Goal: Navigation & Orientation: Find specific page/section

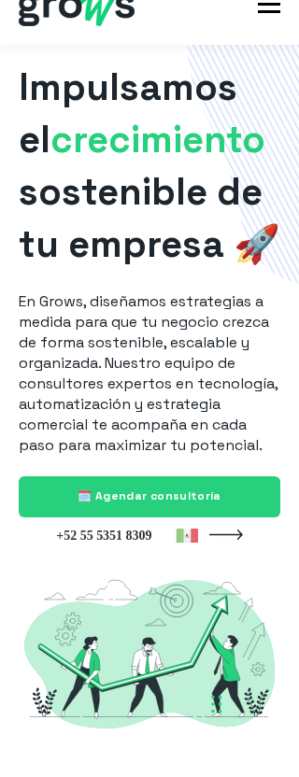
scroll to position [64, 0]
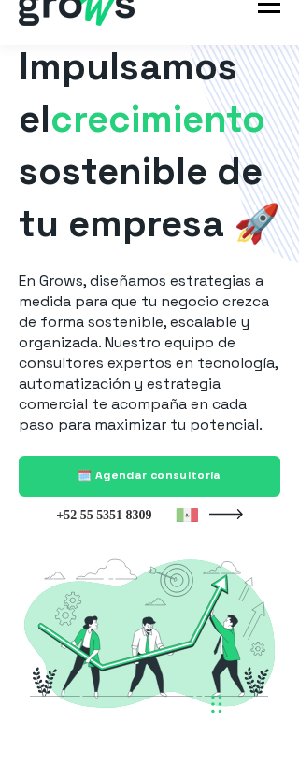
click at [274, 41] on div at bounding box center [258, 32] width 41 height 41
click at [280, 36] on span "button" at bounding box center [269, 34] width 22 height 3
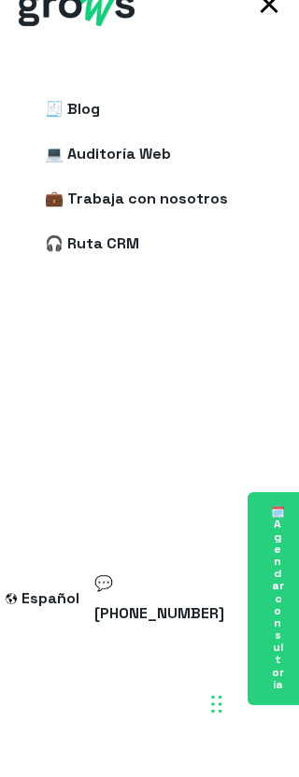
click at [278, 35] on span "button" at bounding box center [269, 34] width 18 height 18
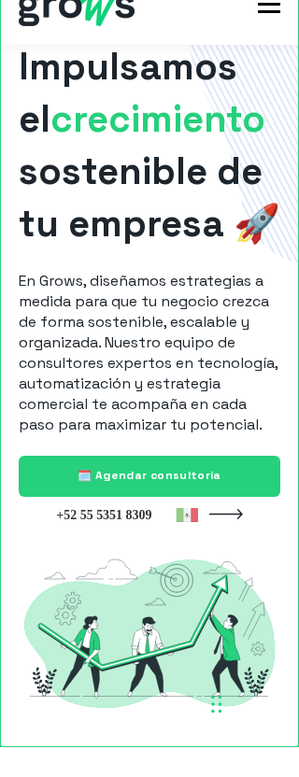
click at [278, 49] on iframe at bounding box center [149, 388] width 299 height 777
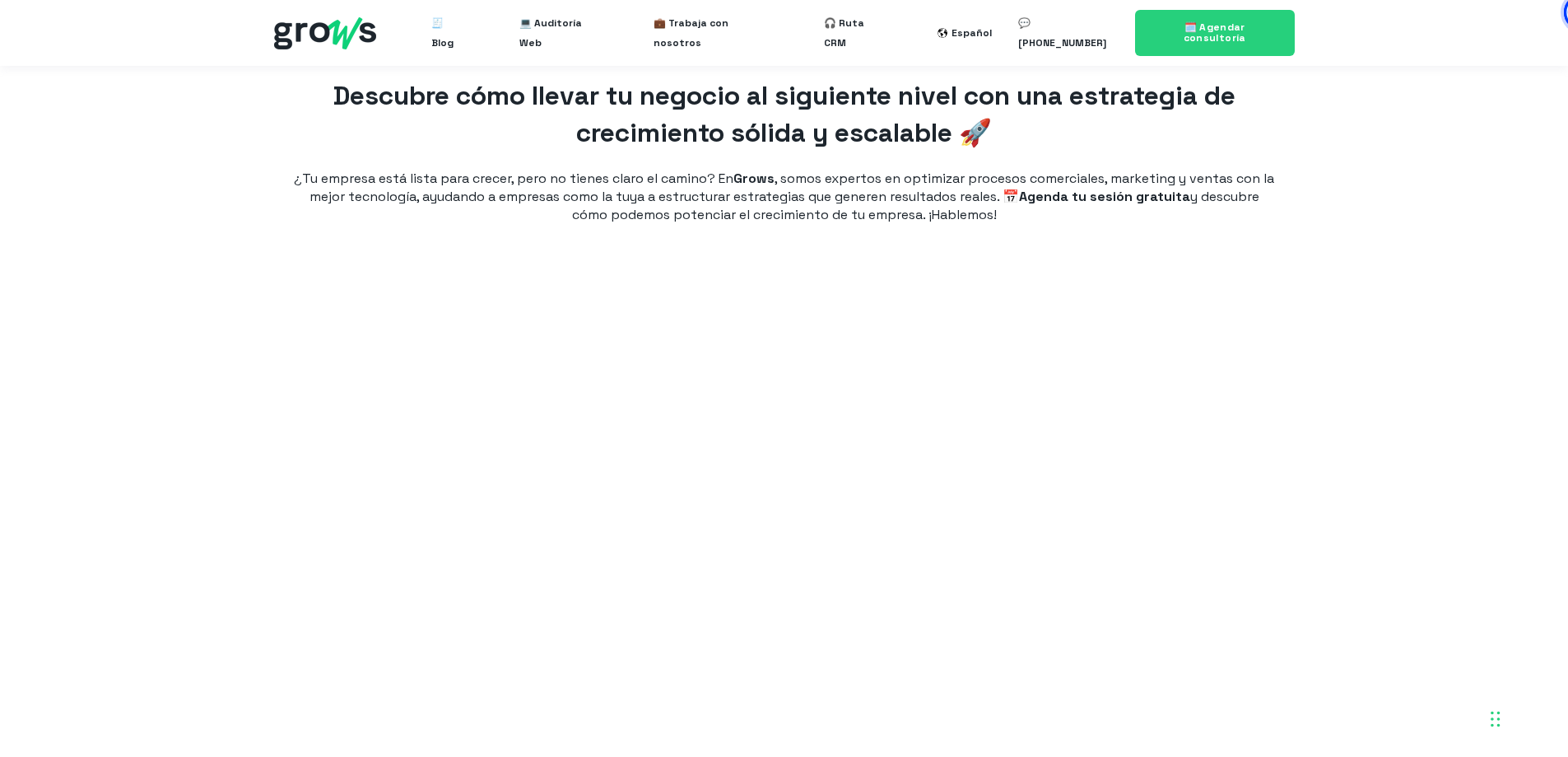
scroll to position [2389, 0]
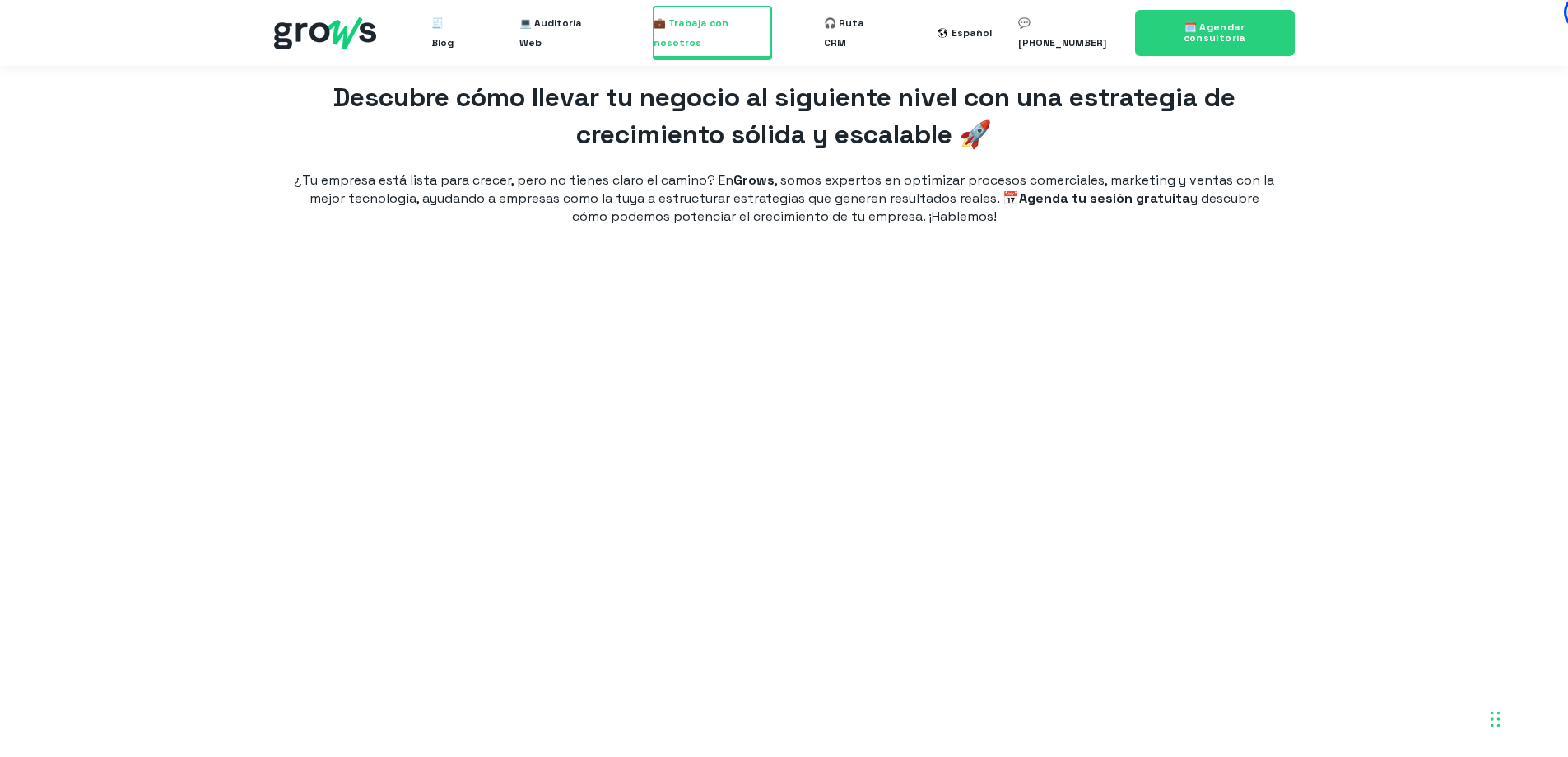
click at [735, 33] on span "💼 Trabaja con nosotros" at bounding box center [713, 33] width 118 height 53
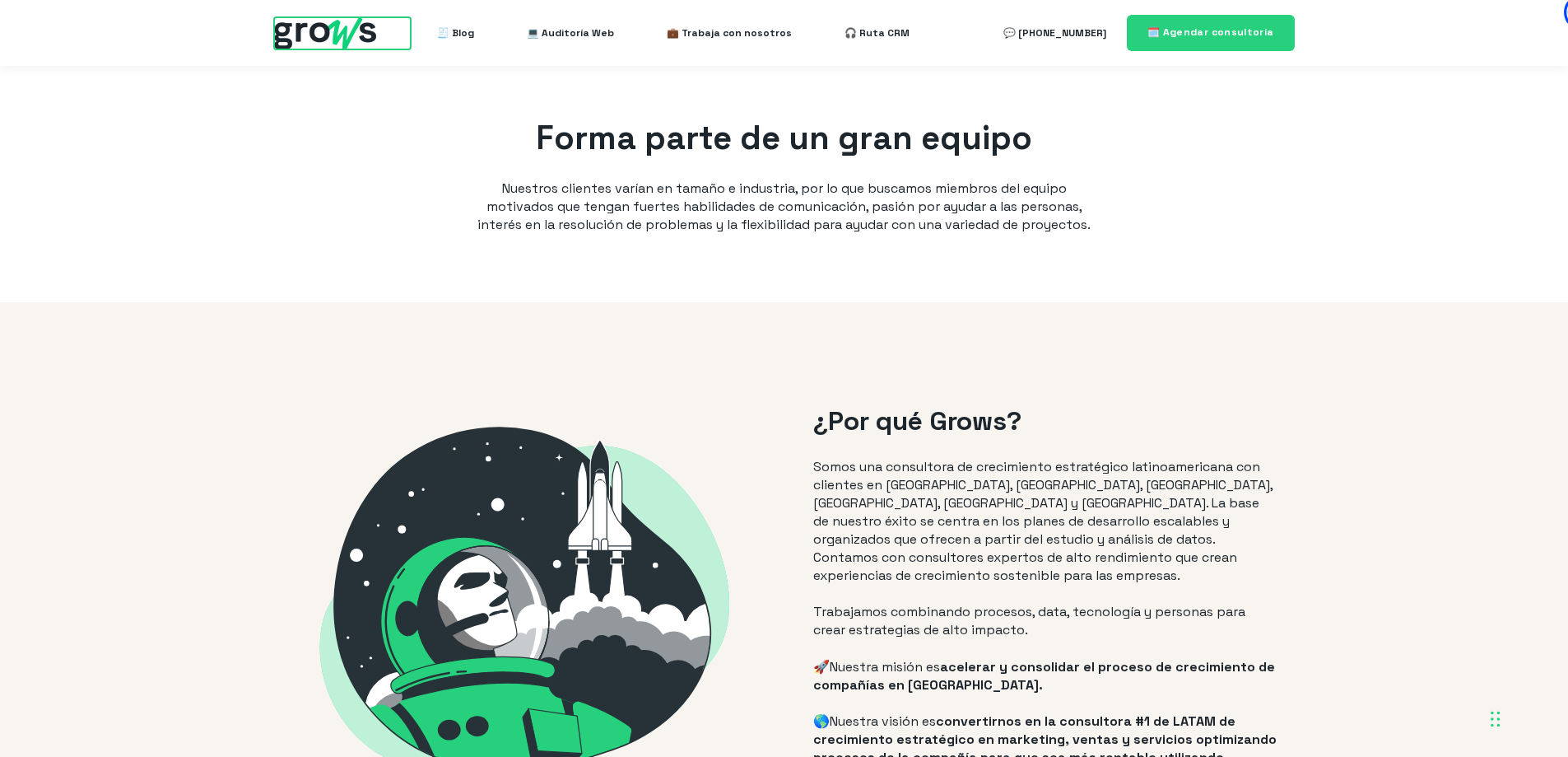
click at [327, 36] on img at bounding box center [325, 33] width 102 height 32
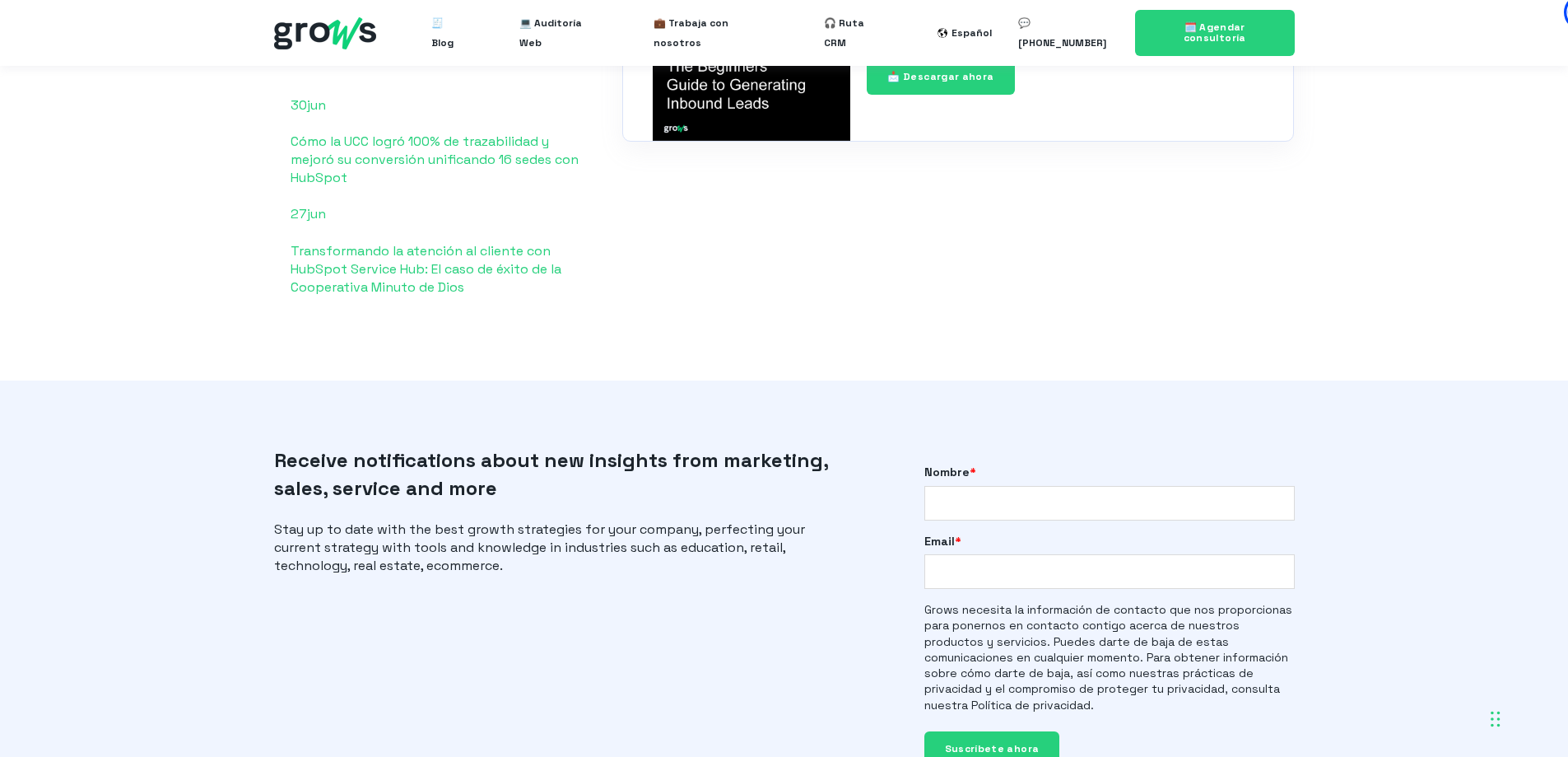
scroll to position [3541, 0]
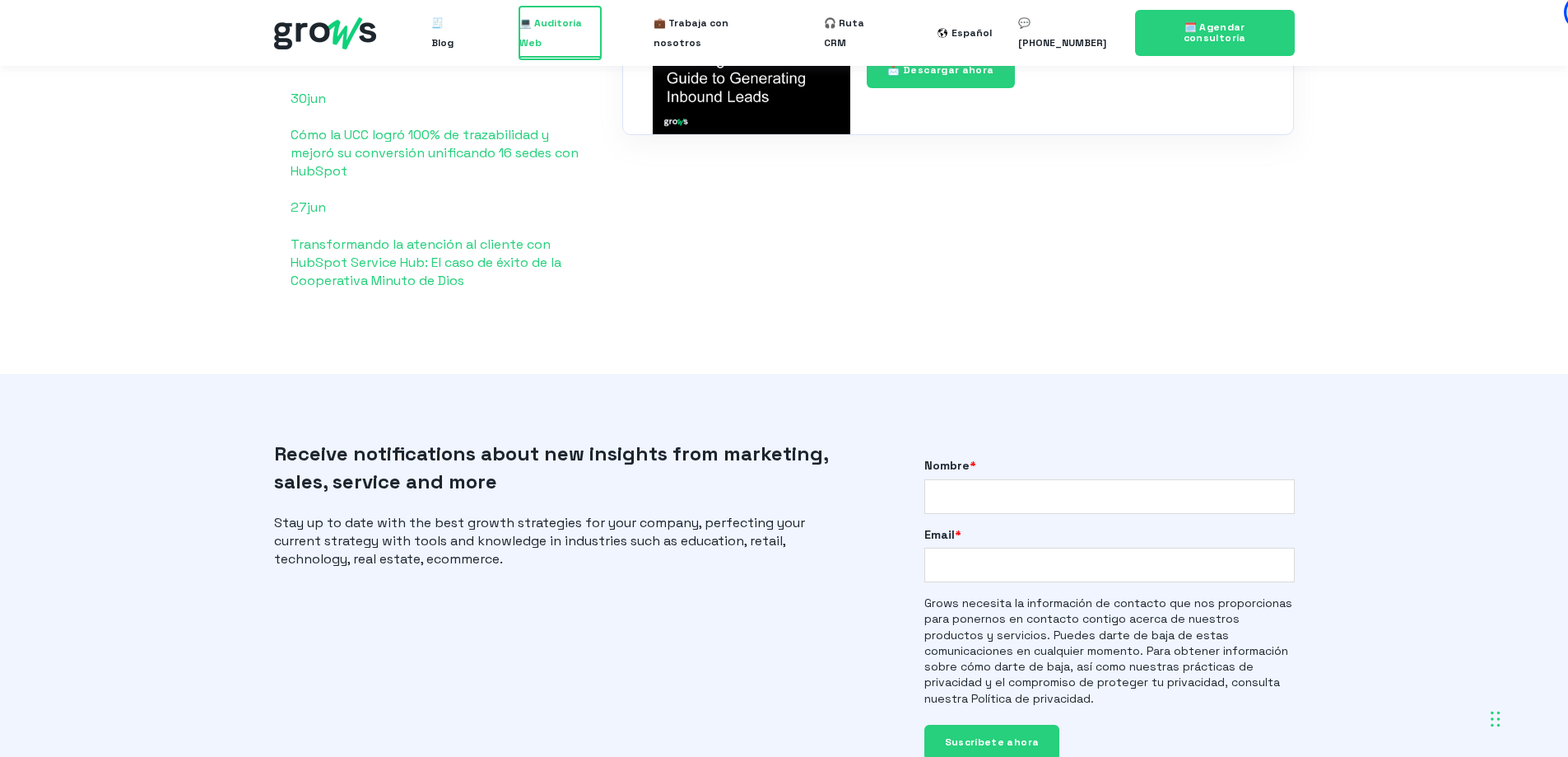
click at [561, 36] on span "💻 Auditoría Web" at bounding box center [560, 33] width 82 height 53
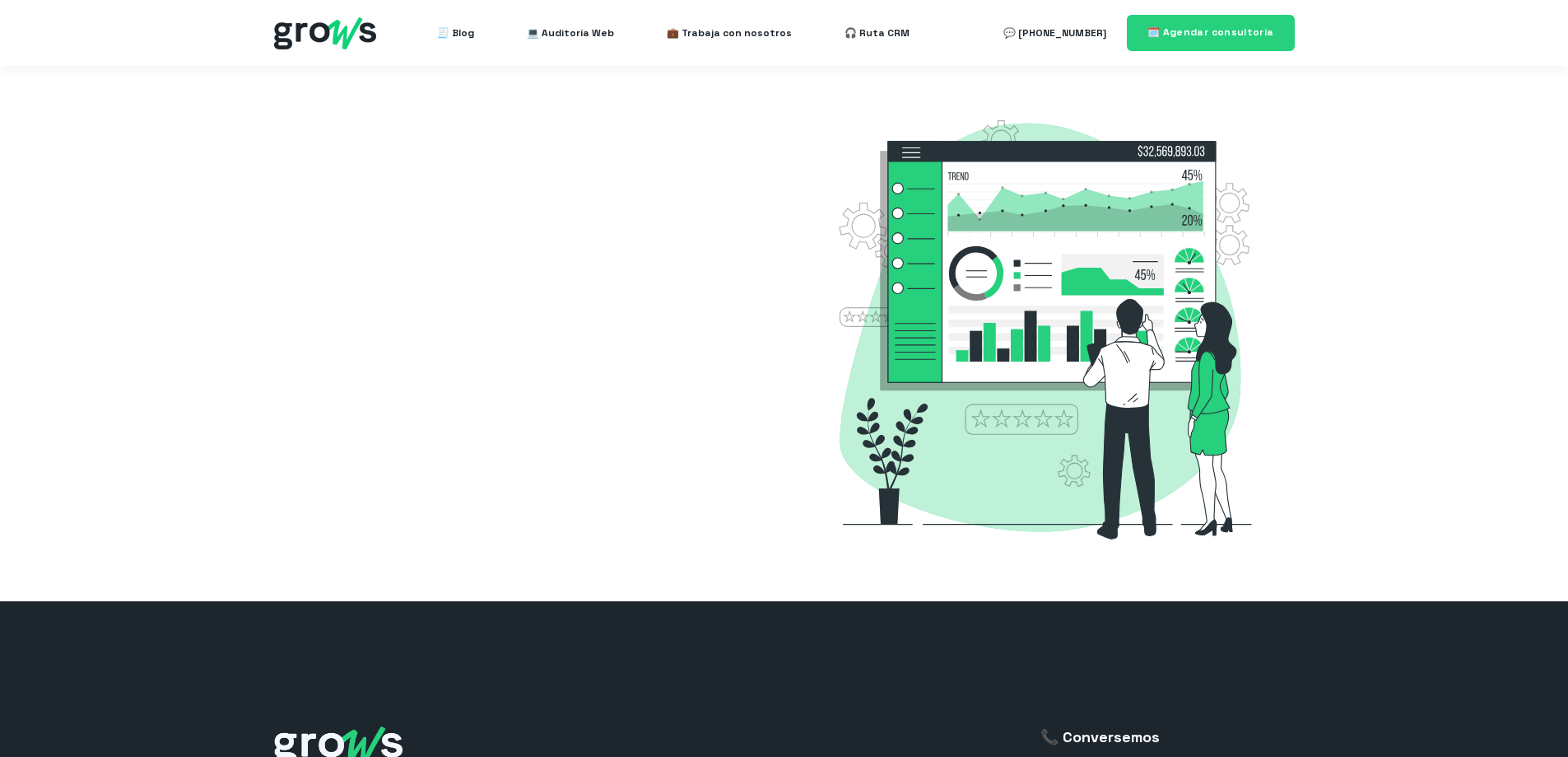
select select "MX"
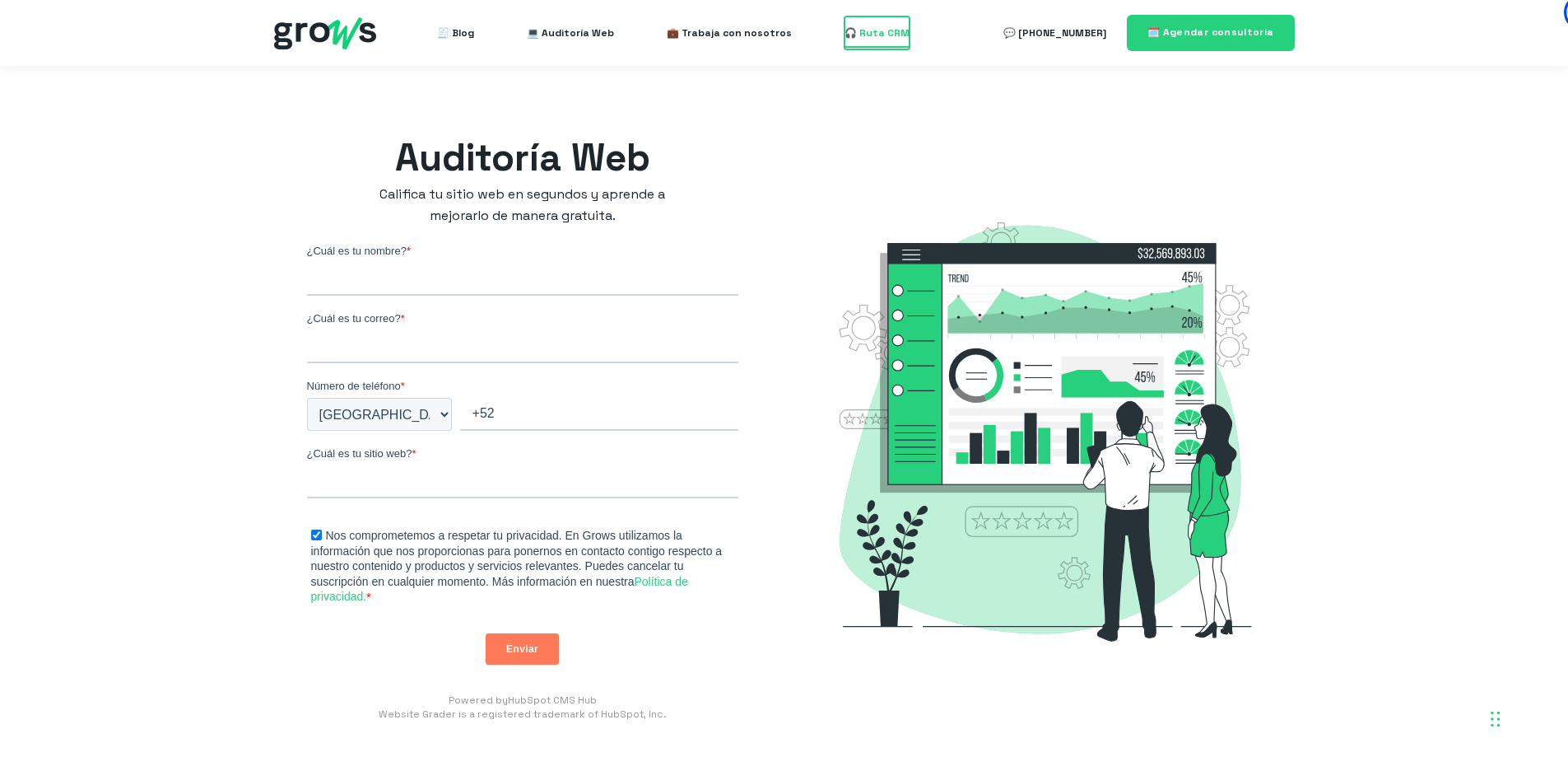
click at [859, 33] on span "🎧 Ruta CRM" at bounding box center [877, 33] width 65 height 33
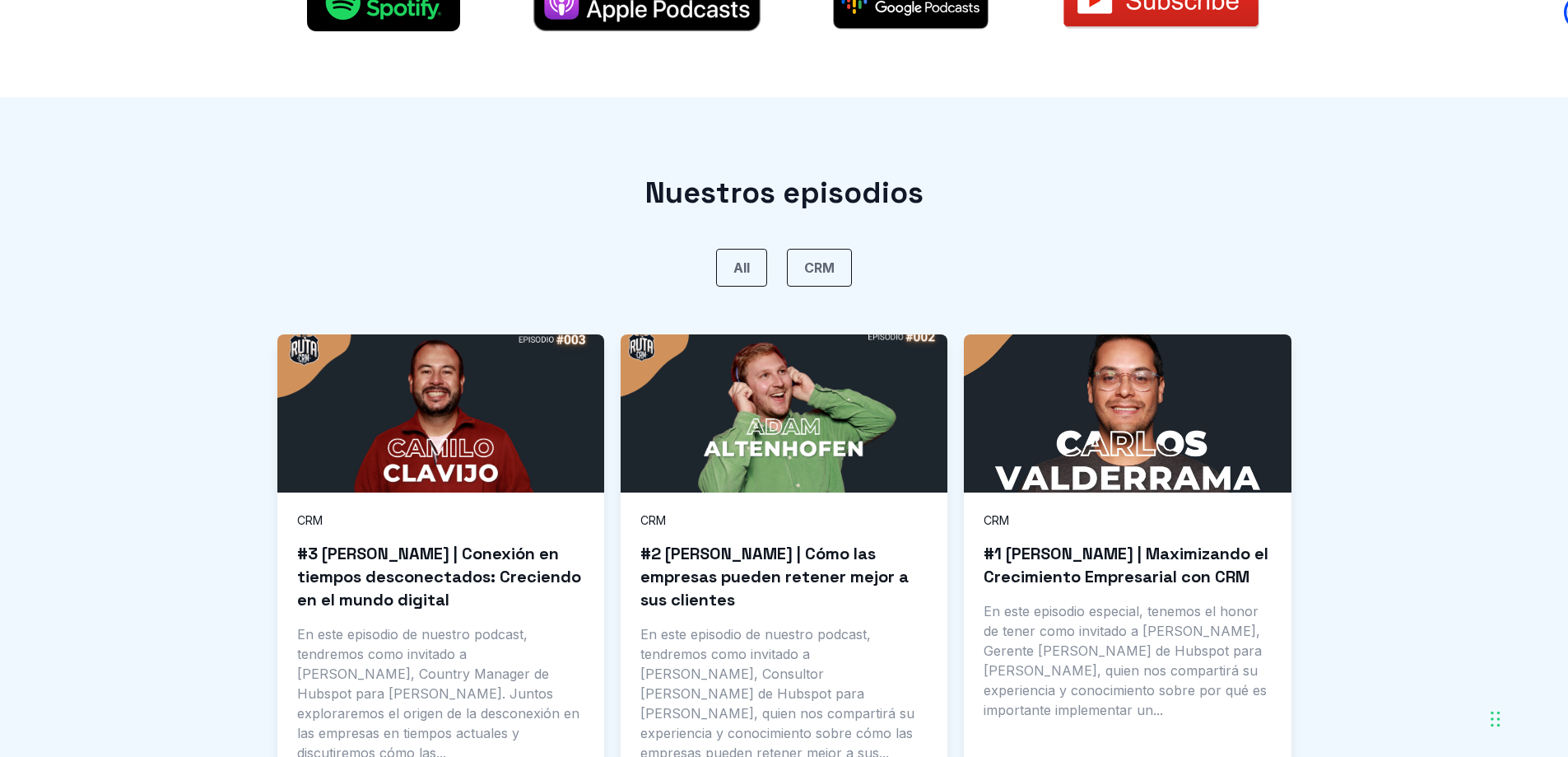
scroll to position [1071, 0]
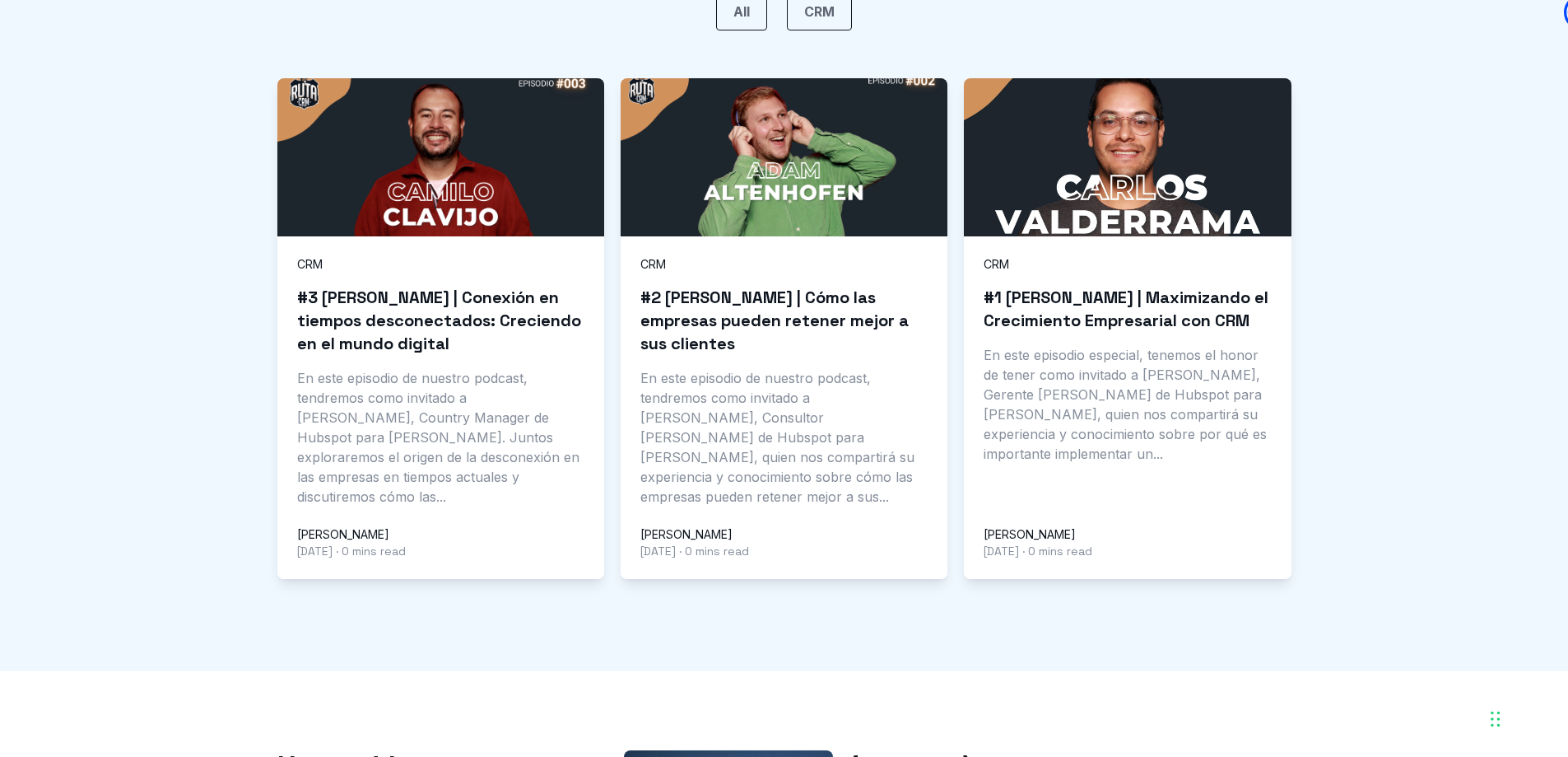
click at [826, 413] on p "En este episodio de nuestro podcast, tendremos como invitado a [PERSON_NAME], C…" at bounding box center [784, 437] width 287 height 138
